Goal: Task Accomplishment & Management: Manage account settings

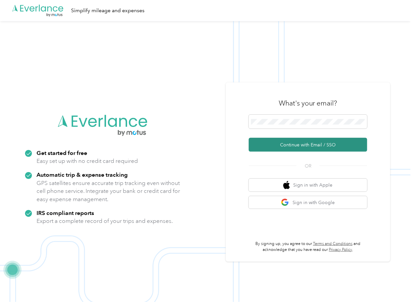
click at [275, 142] on button "Continue with Email / SSO" at bounding box center [308, 145] width 119 height 14
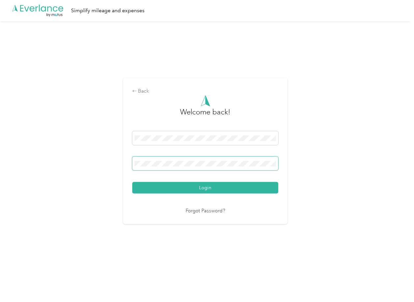
click at [180, 160] on span at bounding box center [205, 163] width 146 height 14
click at [157, 181] on div "Login" at bounding box center [205, 162] width 146 height 62
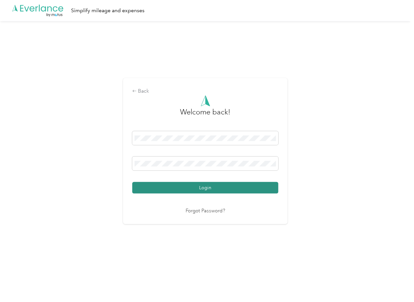
click at [153, 185] on button "Login" at bounding box center [205, 188] width 146 height 12
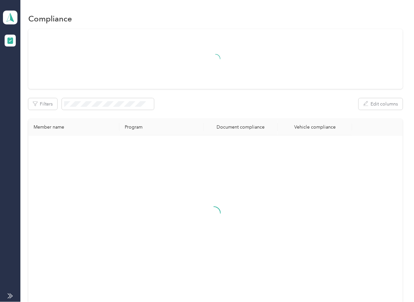
click at [259, 105] on div "Filters Edit columns" at bounding box center [215, 104] width 375 height 12
click at [13, 15] on icon at bounding box center [10, 17] width 10 height 9
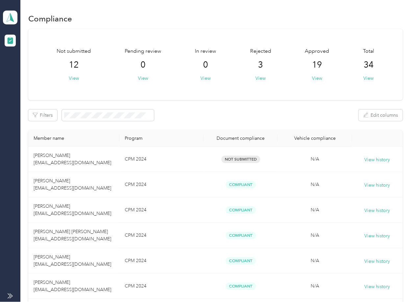
click at [29, 70] on div "Log out" at bounding box center [21, 69] width 25 height 7
